Goal: Task Accomplishment & Management: Manage account settings

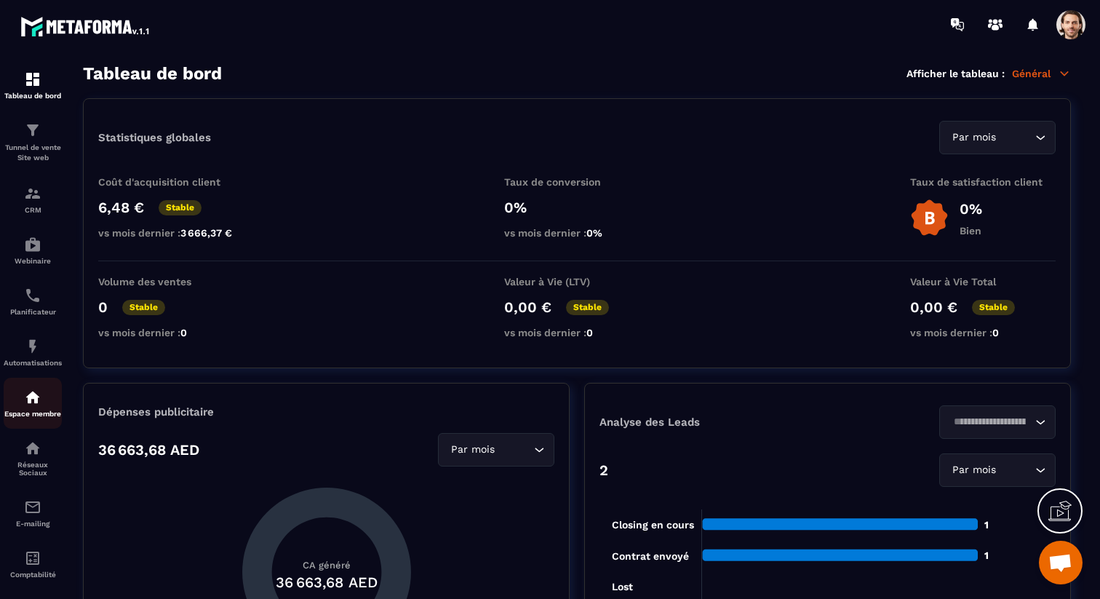
click at [36, 411] on div "Espace membre" at bounding box center [33, 402] width 58 height 29
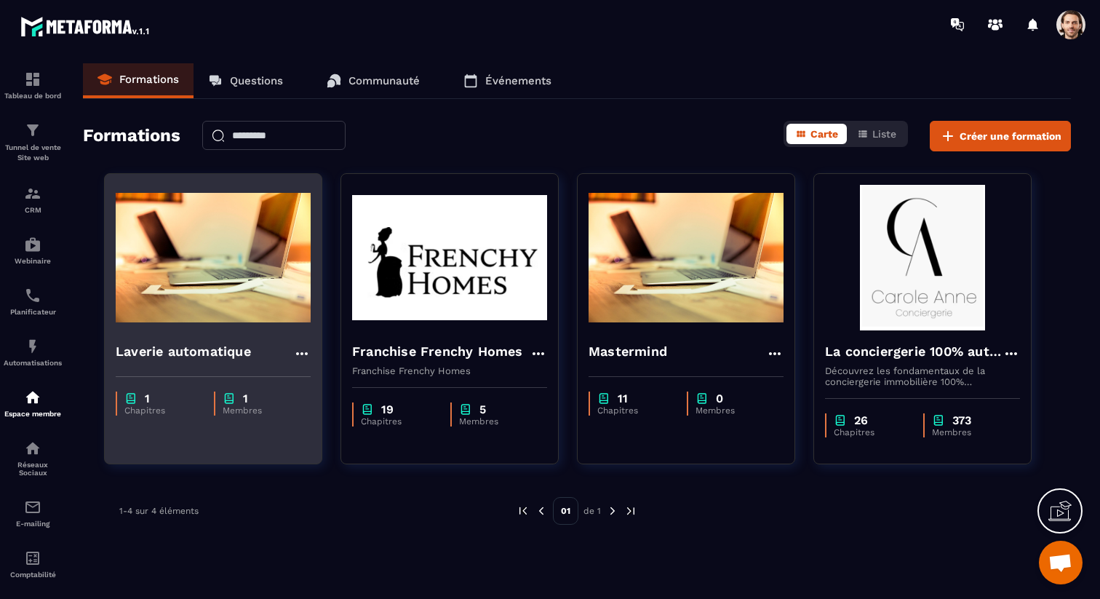
click at [221, 350] on h4 "Laverie automatique" at bounding box center [183, 351] width 135 height 20
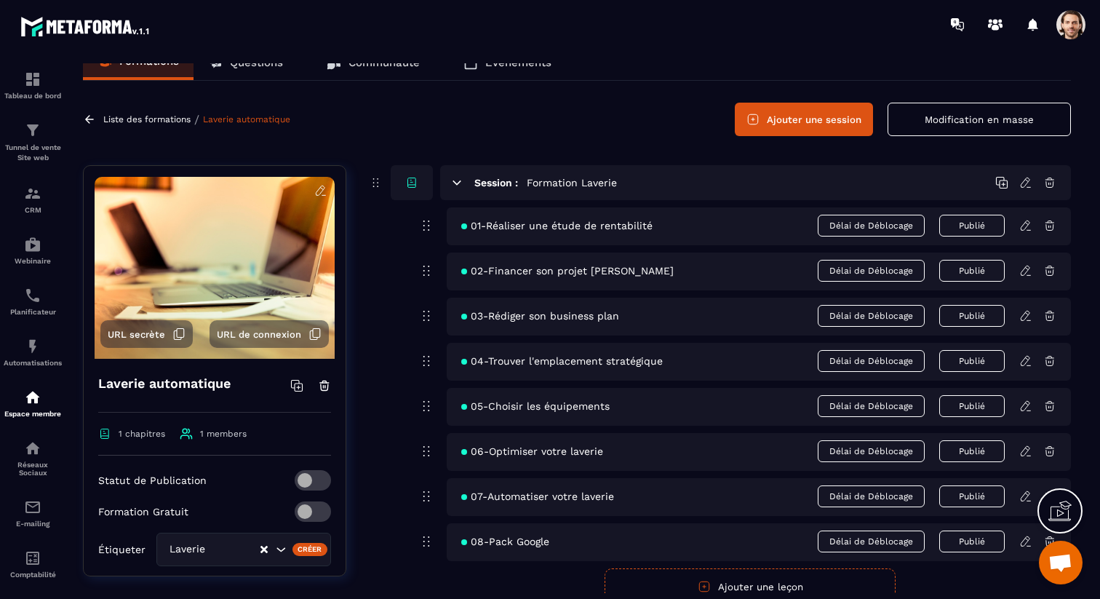
scroll to position [26, 0]
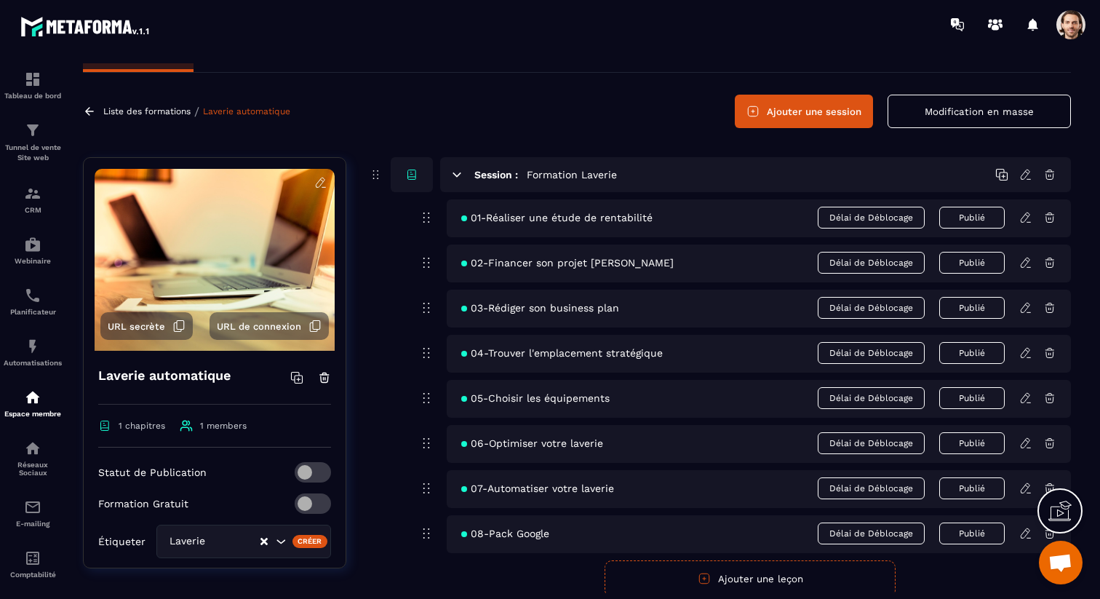
click at [1022, 213] on icon at bounding box center [1025, 217] width 13 height 13
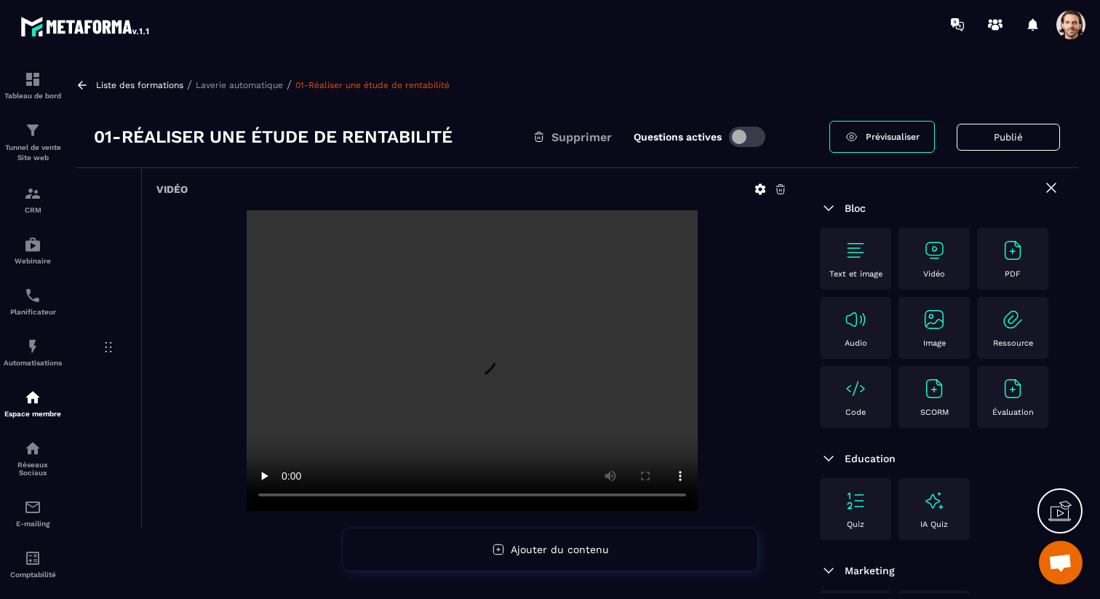
click at [957, 267] on div "Vidéo" at bounding box center [934, 259] width 57 height 40
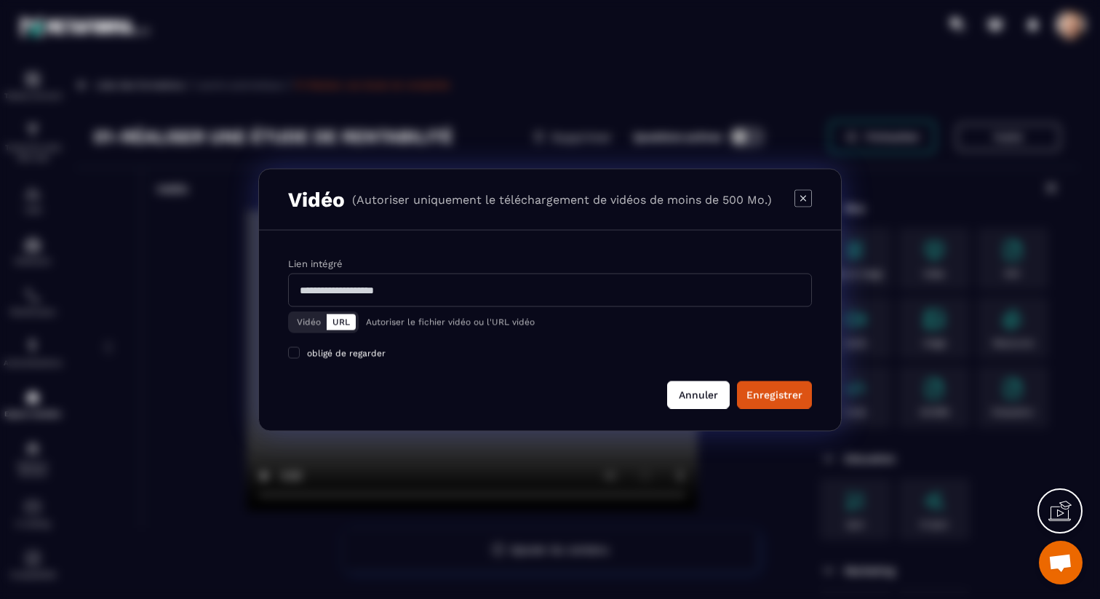
click at [717, 383] on button "Annuler" at bounding box center [698, 394] width 63 height 28
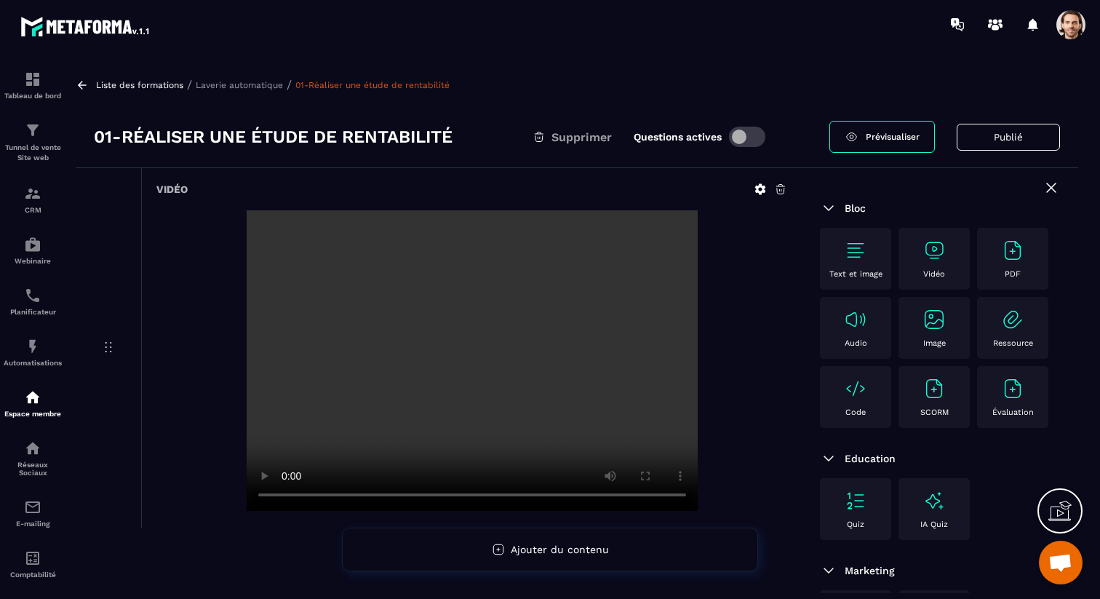
click at [758, 191] on icon at bounding box center [760, 189] width 11 height 11
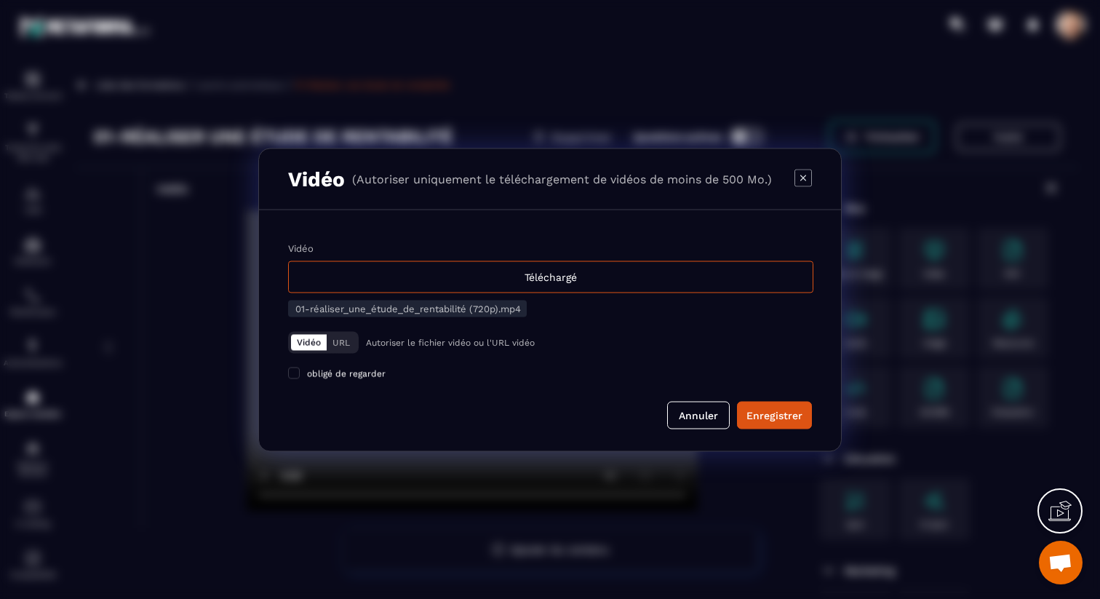
click at [807, 183] on icon "Modal window" at bounding box center [802, 177] width 17 height 17
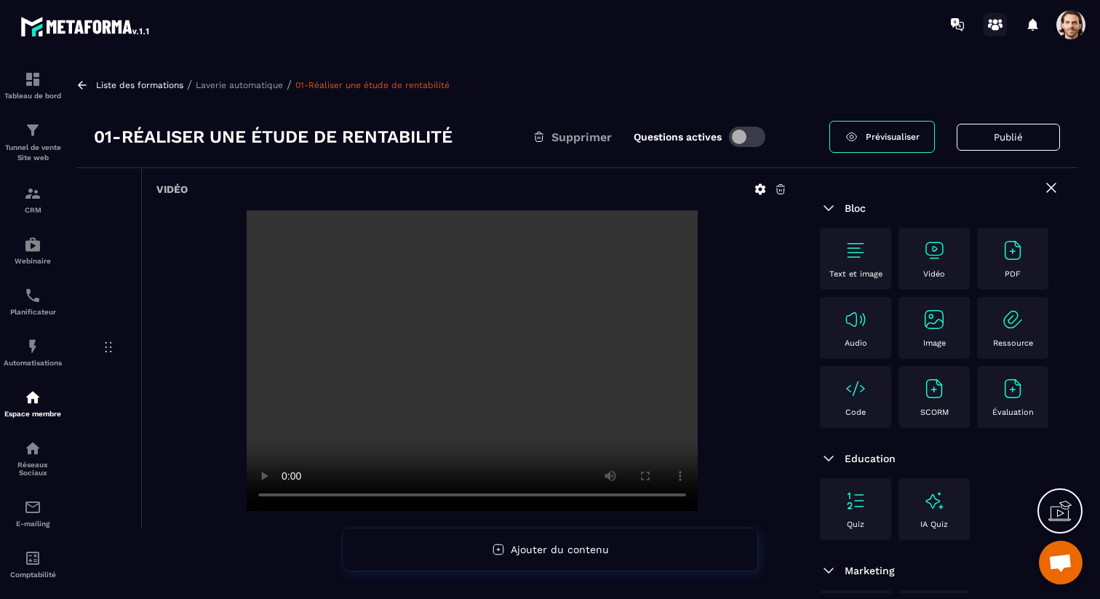
click at [994, 16] on icon at bounding box center [994, 24] width 23 height 23
click at [125, 82] on p "Liste des formations" at bounding box center [139, 85] width 87 height 10
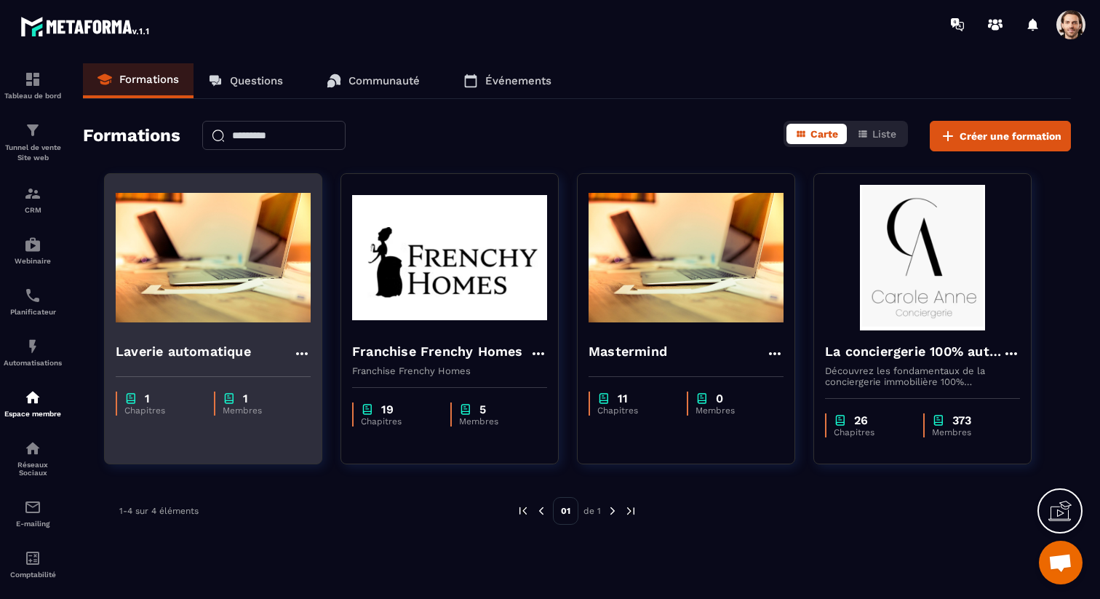
click at [229, 355] on h4 "Laverie automatique" at bounding box center [183, 351] width 135 height 20
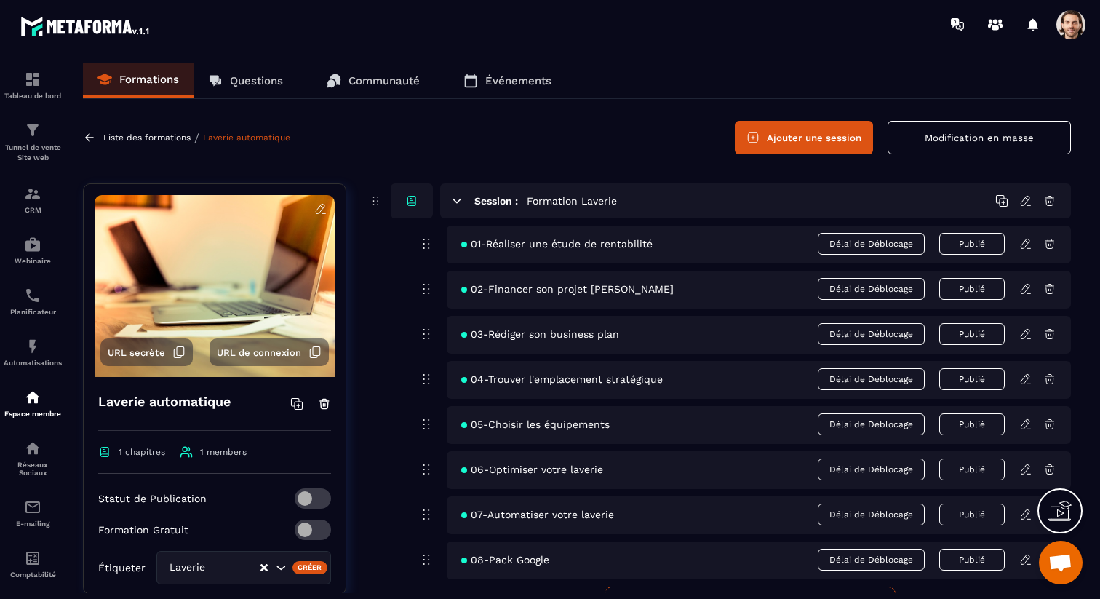
scroll to position [32, 0]
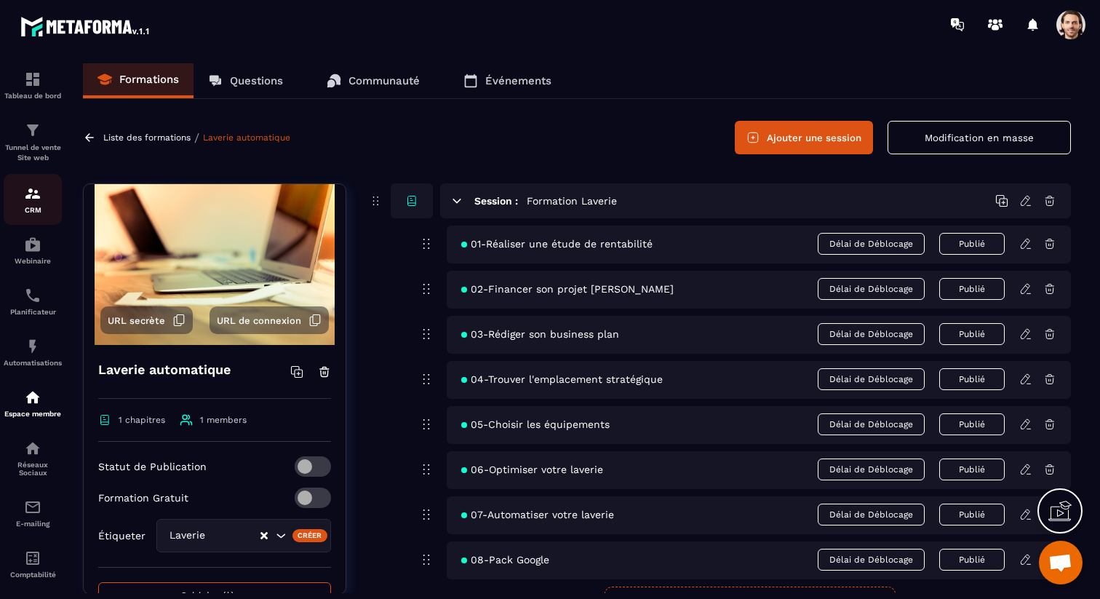
click at [32, 191] on img at bounding box center [32, 193] width 17 height 17
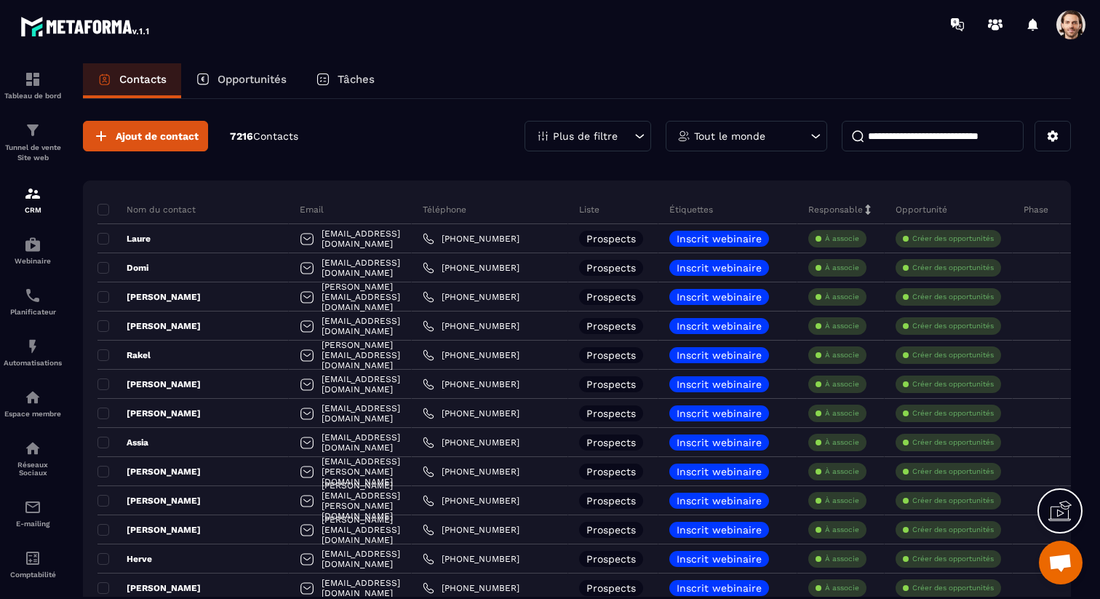
click at [779, 133] on div "Tout le monde" at bounding box center [746, 136] width 161 height 31
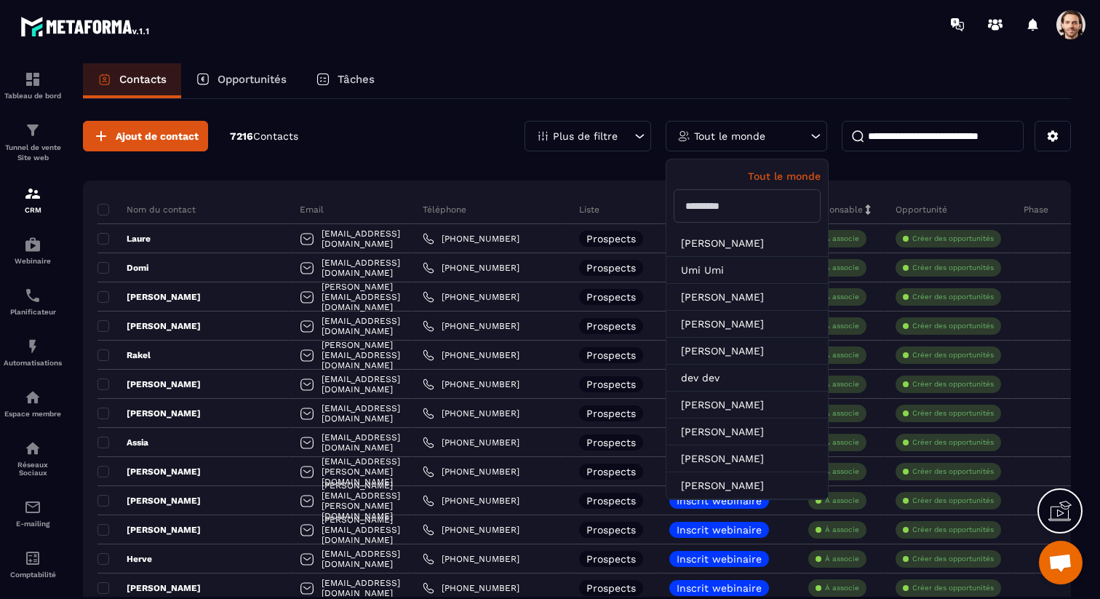
click at [644, 138] on icon at bounding box center [639, 136] width 15 height 15
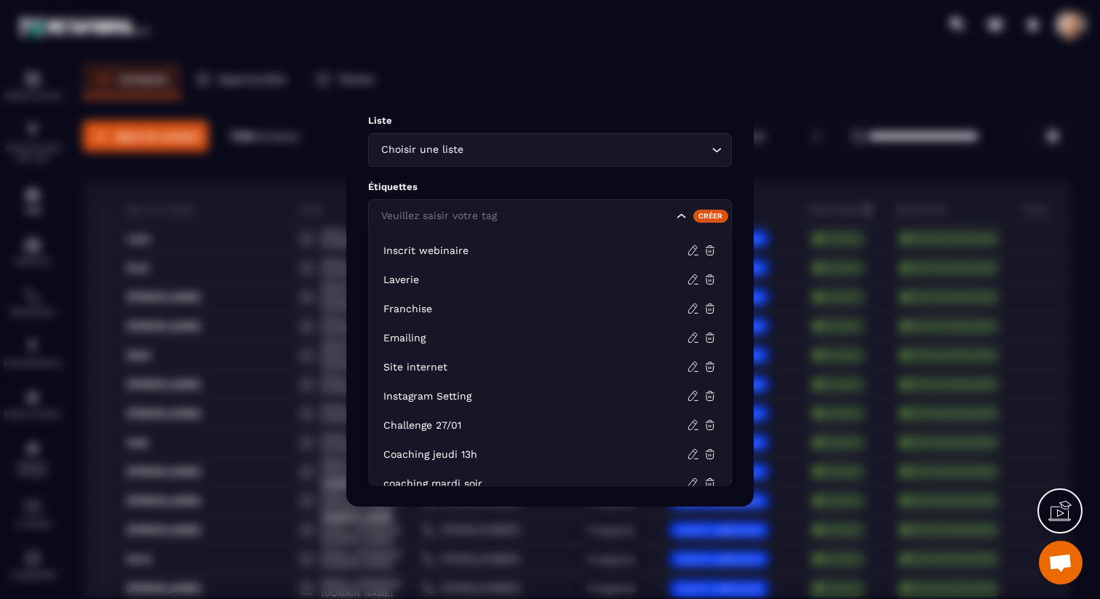
click at [486, 213] on div "Veuillez saisir votre tag" at bounding box center [525, 216] width 298 height 16
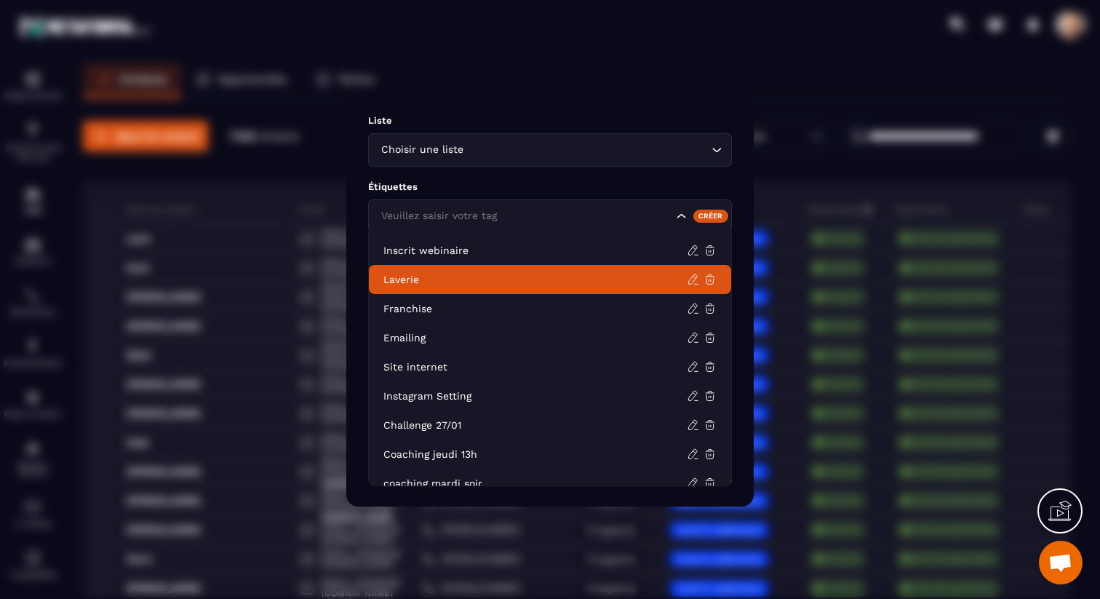
click at [442, 285] on p "Laverie" at bounding box center [534, 279] width 303 height 15
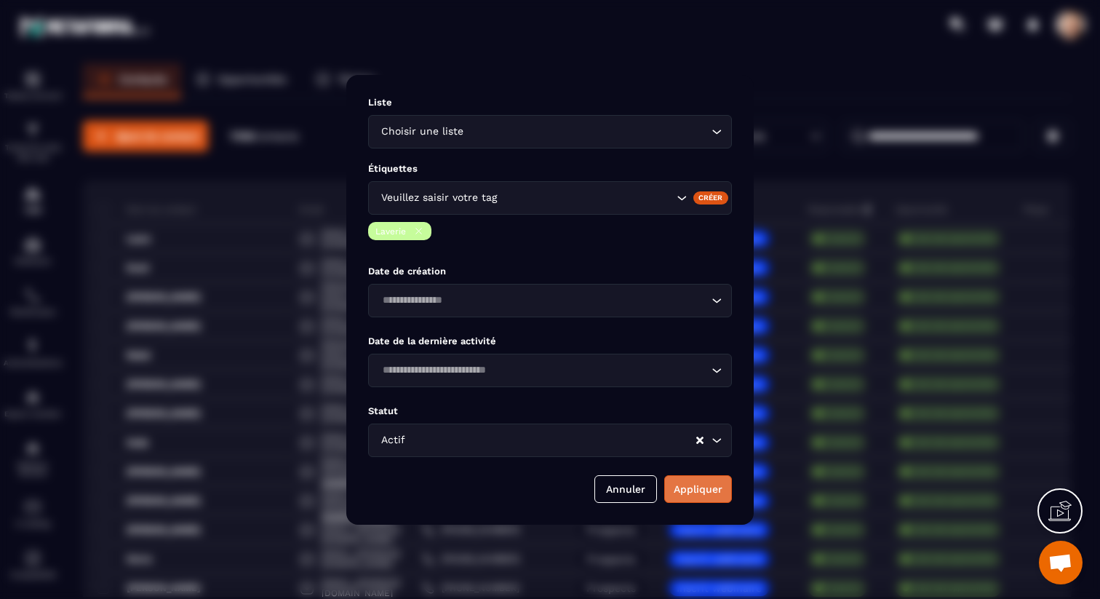
click at [705, 492] on button "Appliquer" at bounding box center [698, 489] width 68 height 28
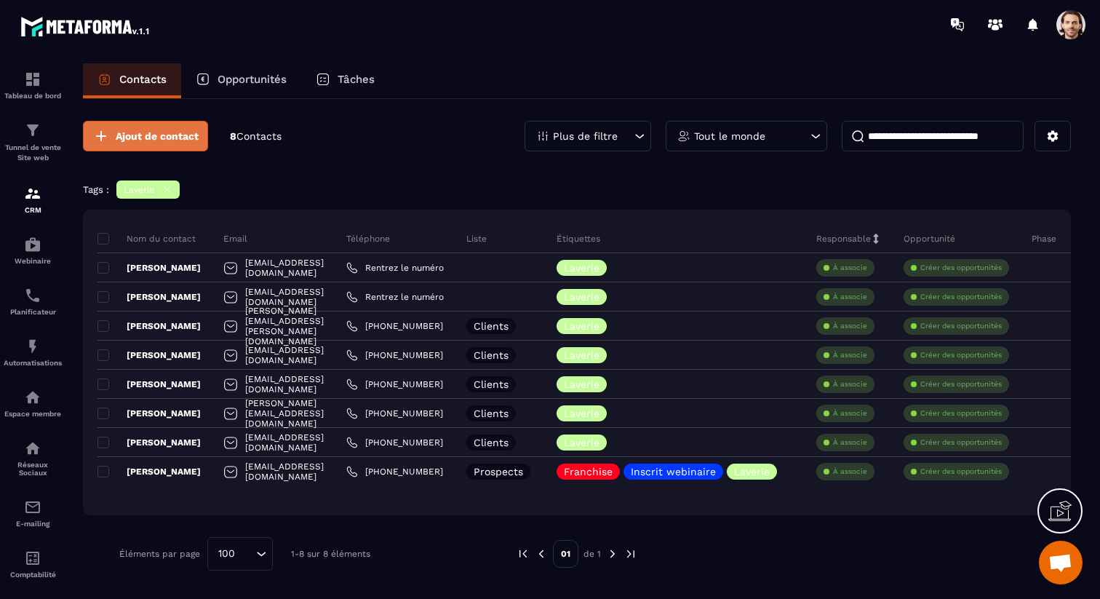
click at [169, 138] on span "Ajout de contact" at bounding box center [157, 136] width 83 height 15
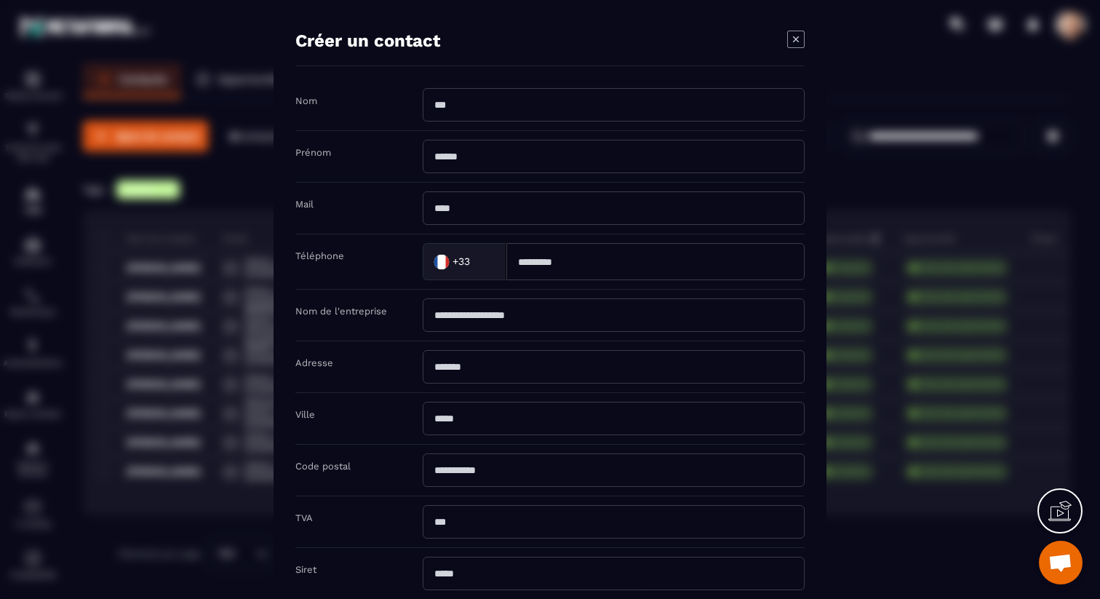
click at [560, 110] on input "Modal window" at bounding box center [614, 103] width 382 height 33
type input "***"
click at [538, 161] on input "Modal window" at bounding box center [614, 155] width 382 height 33
type input "***"
click at [526, 215] on input "Modal window" at bounding box center [614, 207] width 382 height 33
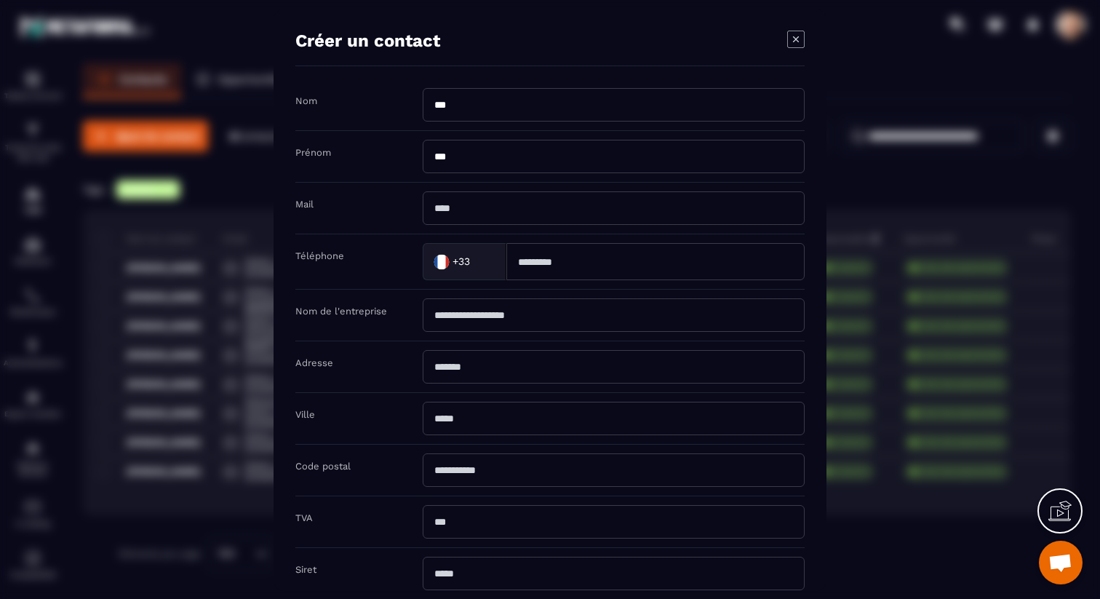
click at [474, 100] on input "***" at bounding box center [614, 103] width 382 height 33
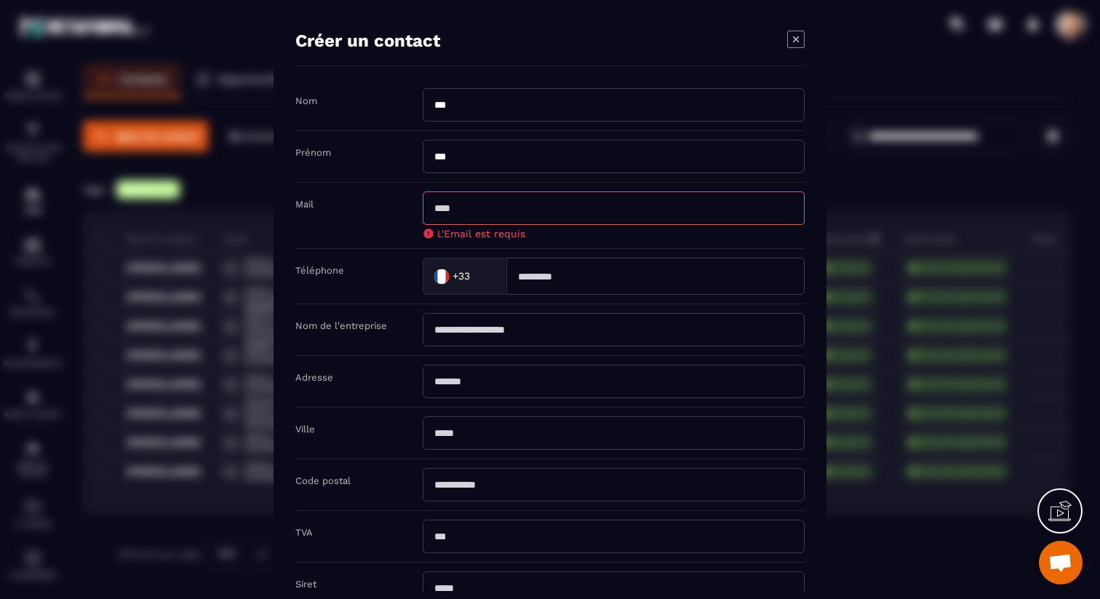
click at [474, 100] on input "***" at bounding box center [614, 103] width 382 height 33
type input "**"
click at [457, 218] on input "Modal window" at bounding box center [614, 207] width 382 height 33
click at [795, 36] on icon "Modal window" at bounding box center [795, 38] width 17 height 17
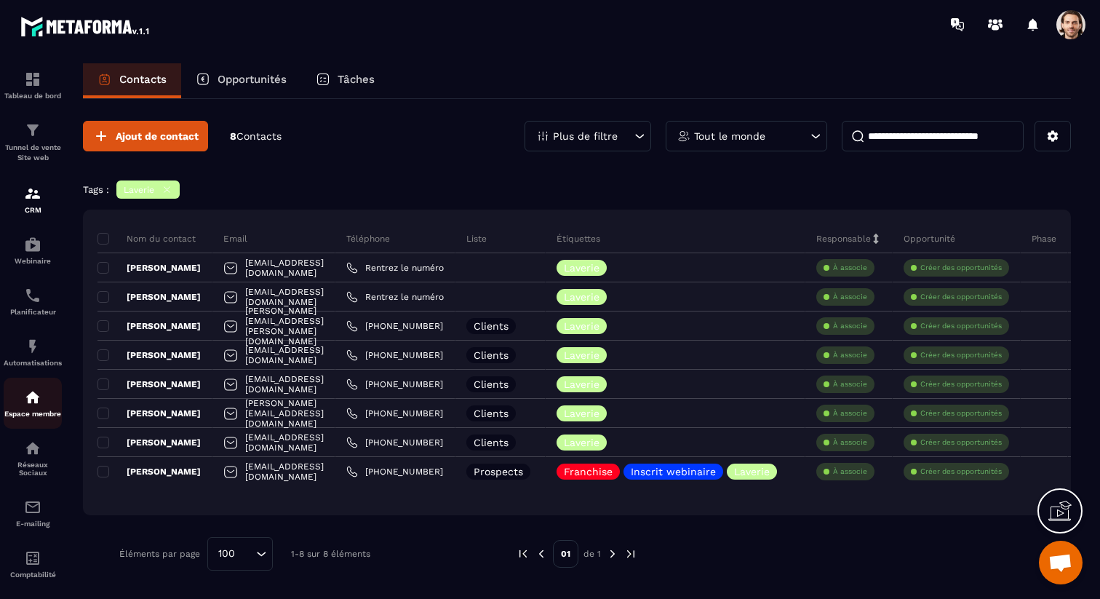
click at [32, 389] on link "Espace membre" at bounding box center [33, 402] width 58 height 51
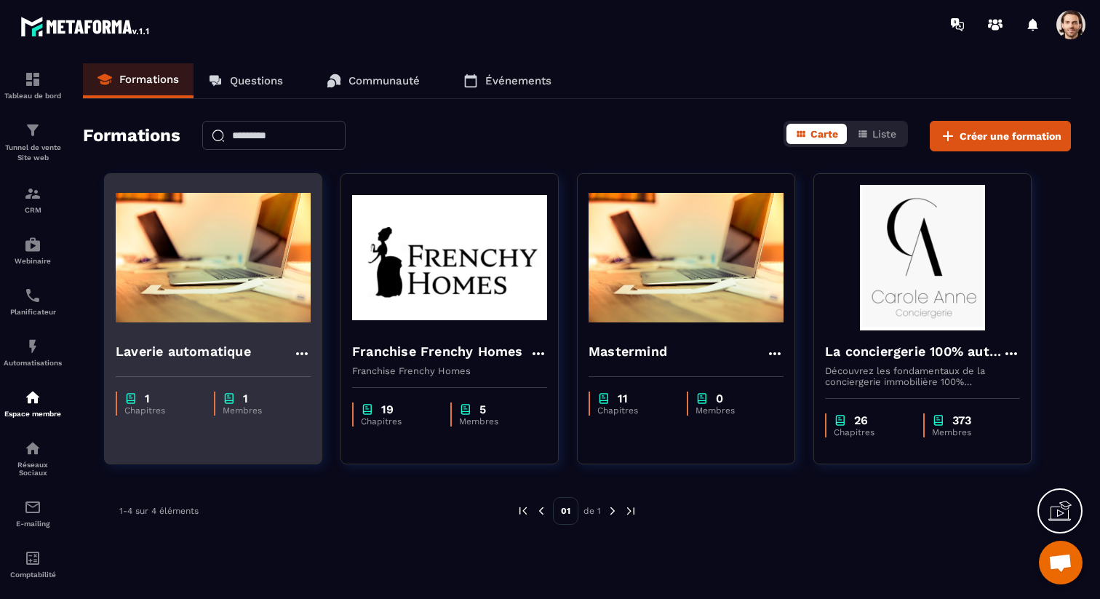
click at [196, 355] on h4 "Laverie automatique" at bounding box center [183, 351] width 135 height 20
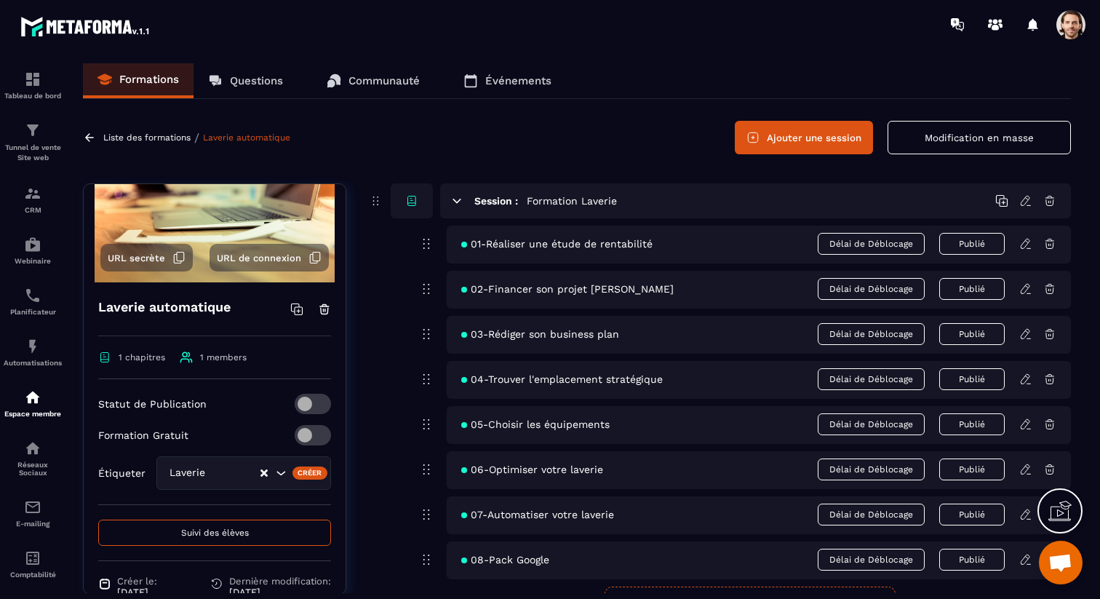
scroll to position [132, 0]
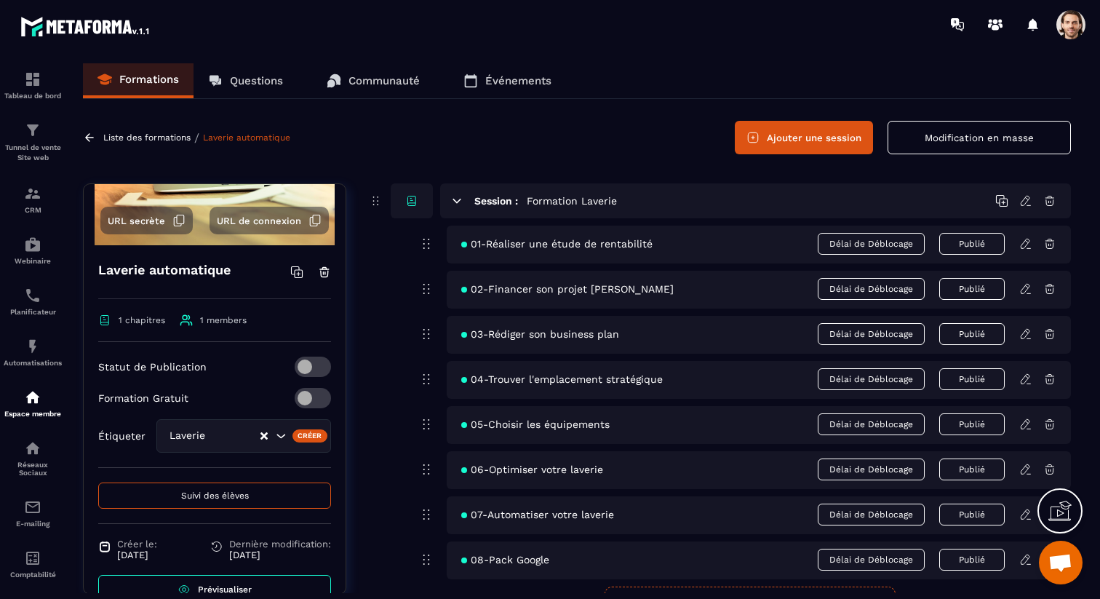
click at [167, 217] on button "URL secrète" at bounding box center [146, 221] width 92 height 28
click at [31, 457] on img at bounding box center [32, 447] width 17 height 17
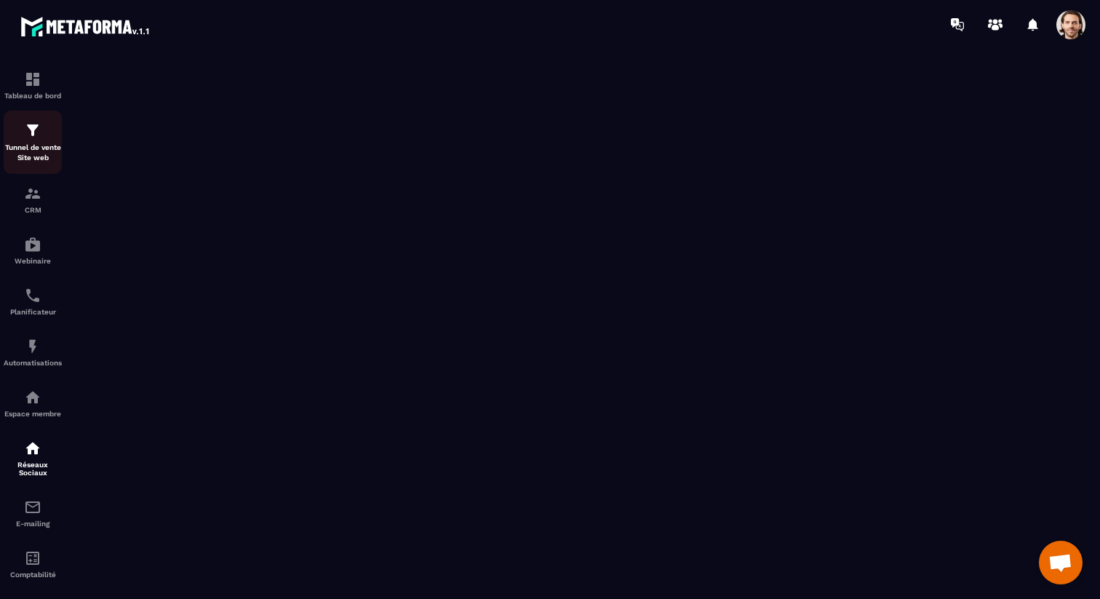
click at [35, 148] on p "Tunnel de vente Site web" at bounding box center [33, 153] width 58 height 20
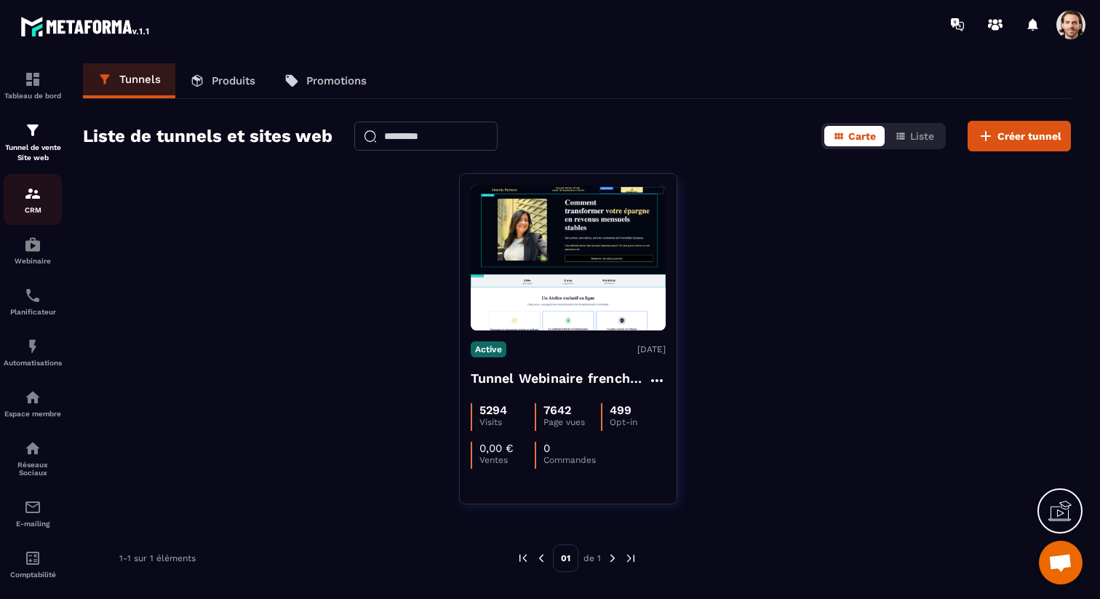
click at [32, 220] on link "CRM" at bounding box center [33, 199] width 58 height 51
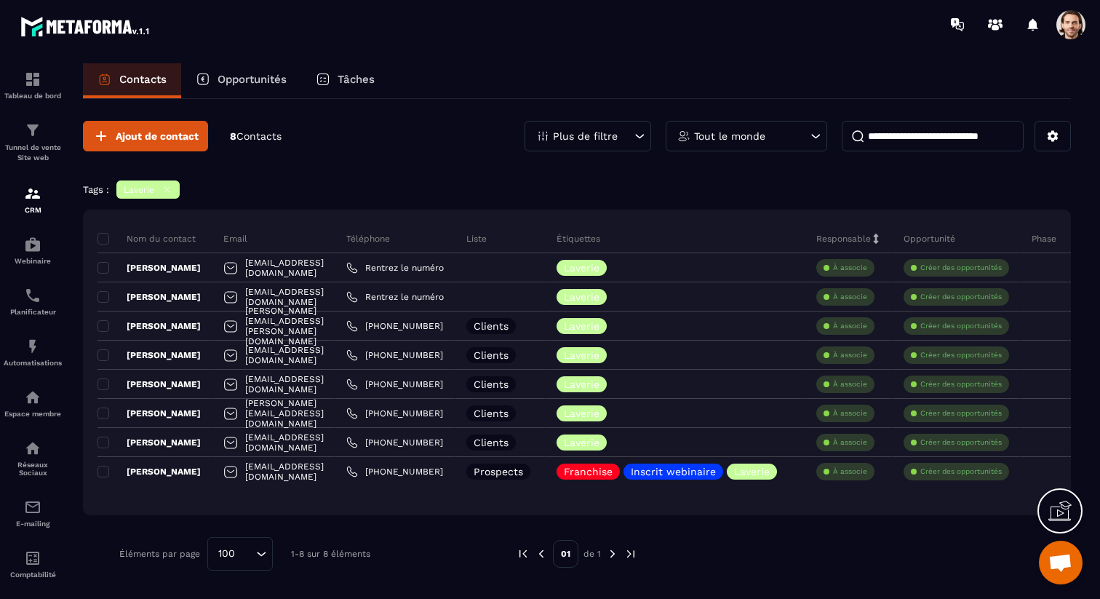
click at [169, 189] on icon at bounding box center [166, 189] width 11 height 11
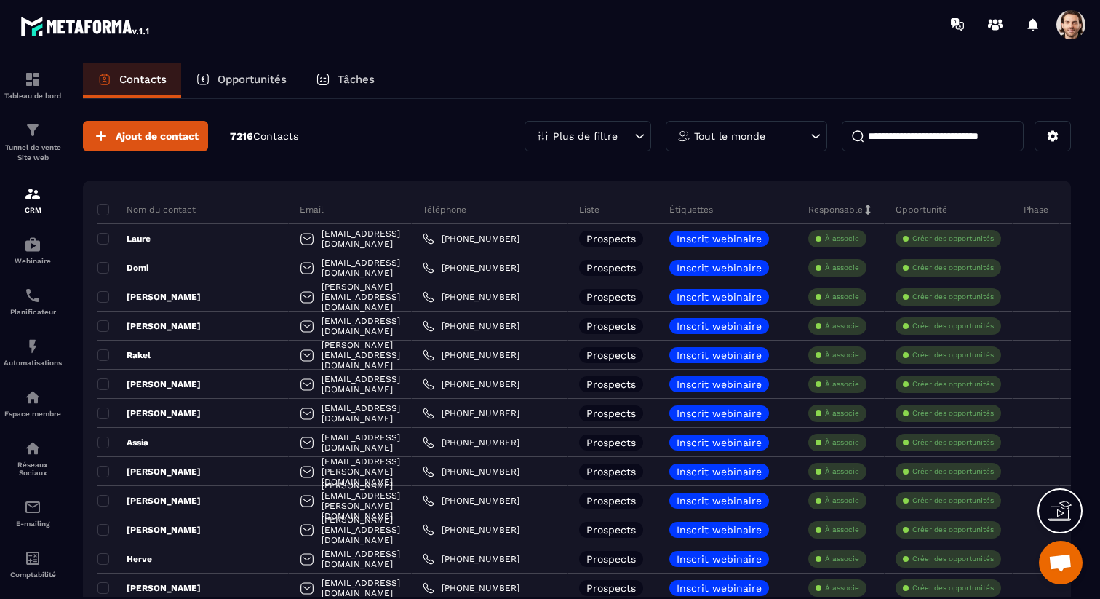
click at [900, 129] on input at bounding box center [933, 136] width 182 height 31
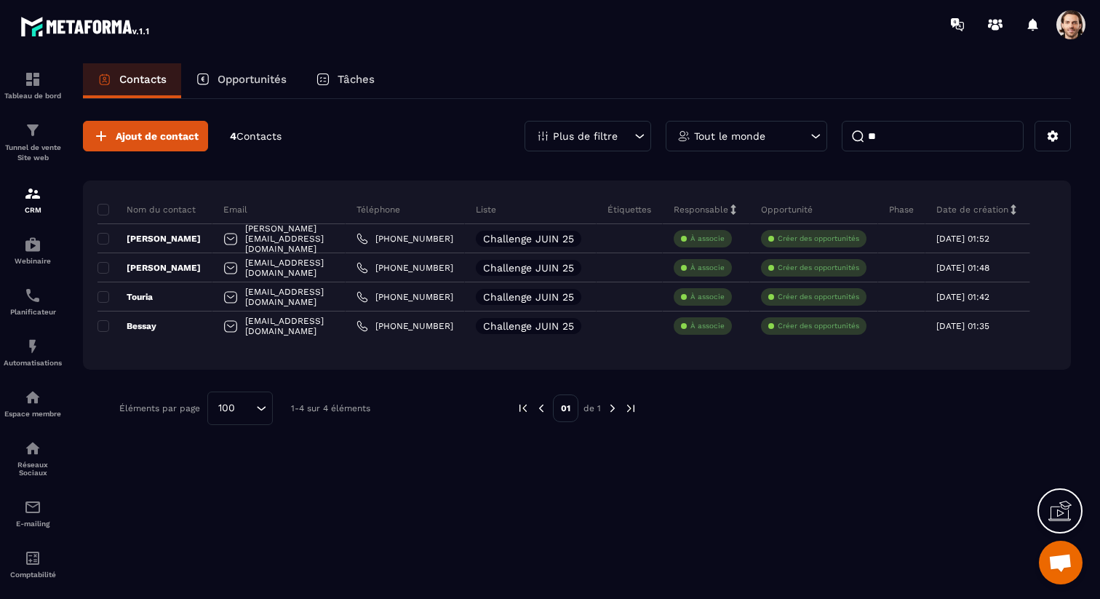
type input "*"
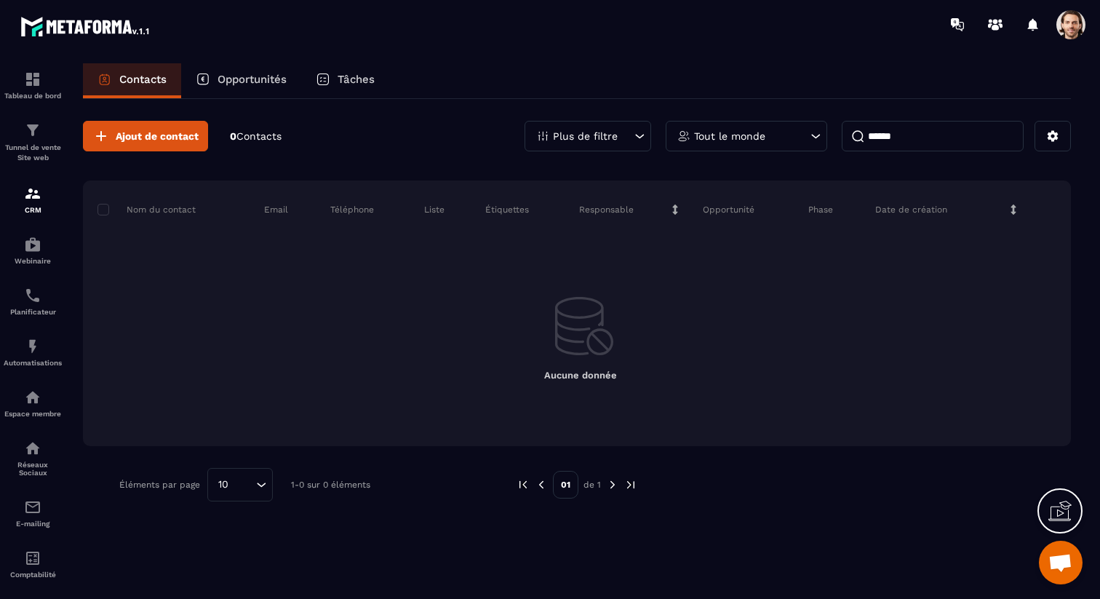
click at [946, 136] on input "******" at bounding box center [933, 136] width 182 height 31
type input "******"
click at [1063, 22] on span at bounding box center [1070, 24] width 29 height 29
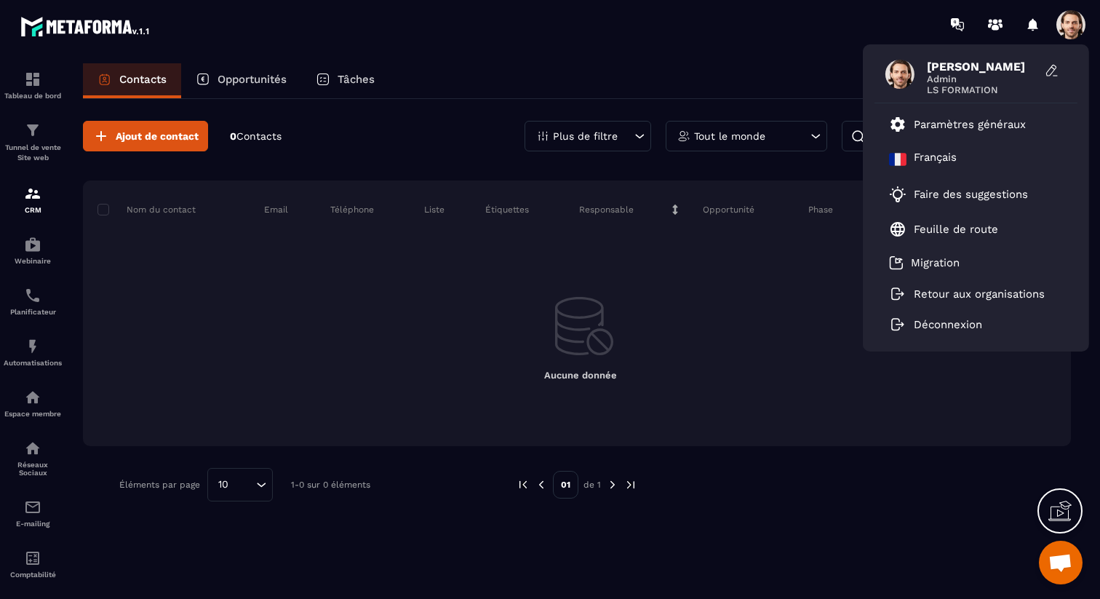
click at [871, 36] on div "Hanouna Sebastien Admin LS FORMATION Paramètres généraux Français Faire des sug…" at bounding box center [635, 24] width 929 height 49
